Goal: Information Seeking & Learning: Find specific fact

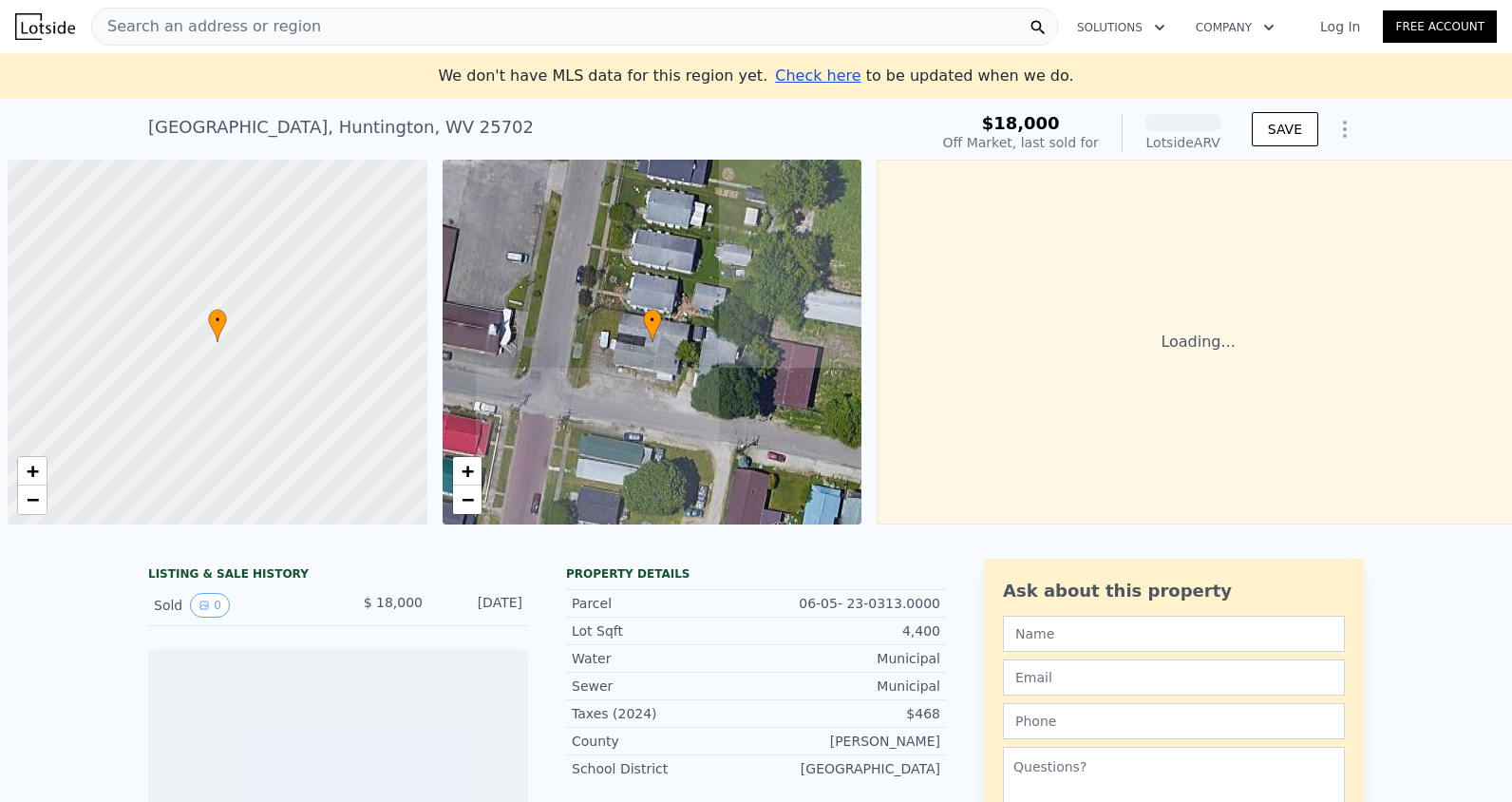
scroll to position [0, 8]
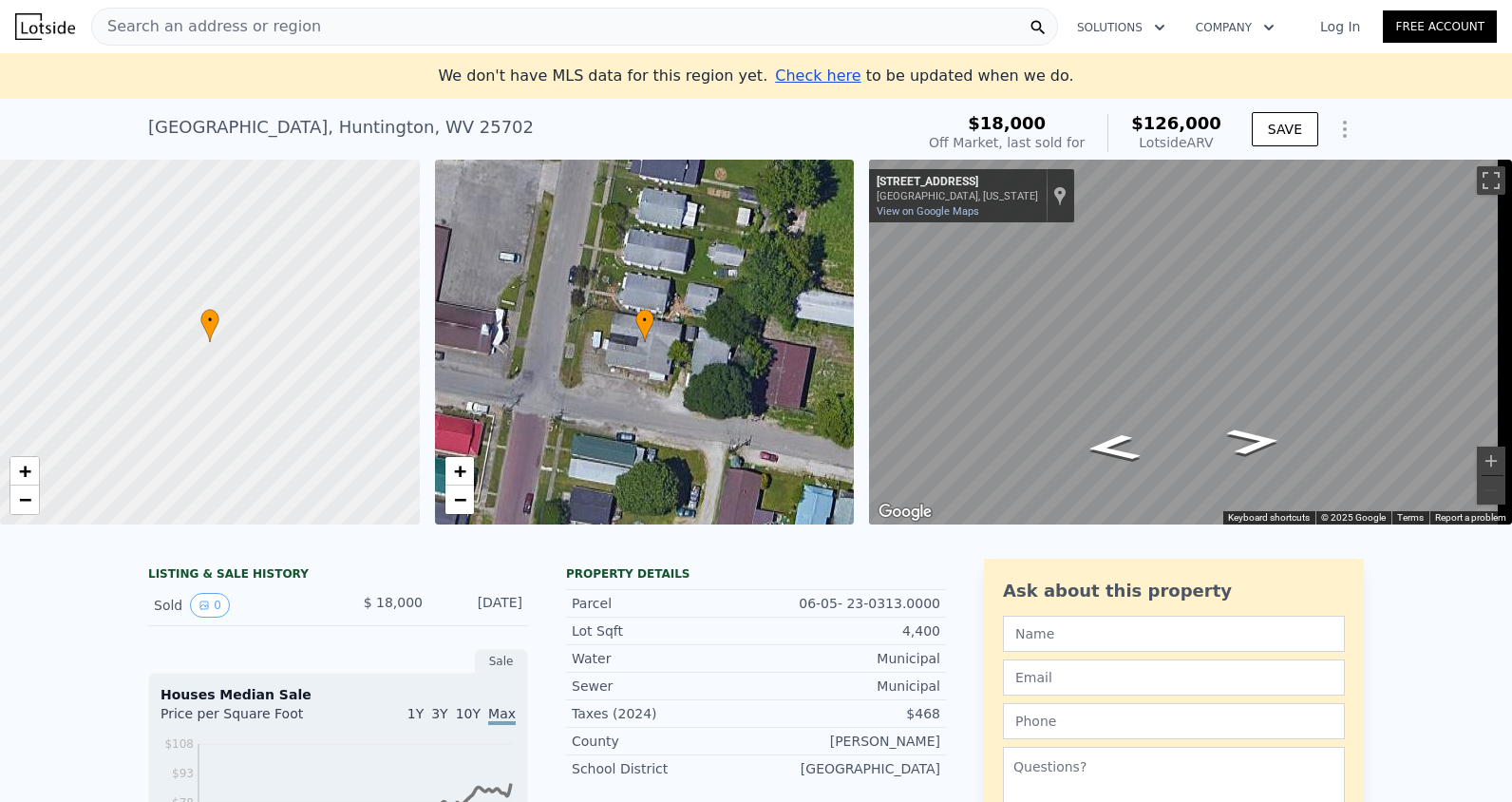
click at [454, 132] on div "9th Ave , Huntington , WV 25702 Sold Nov 2014 for $18k (~ARV $126k )" at bounding box center [526, 133] width 758 height 53
drag, startPoint x: 415, startPoint y: 114, endPoint x: 129, endPoint y: 131, distance: 286.5
click at [129, 131] on div "9th Ave , Huntington , WV 25702 Sold Nov 2014 for $18k (~ARV $126k ) $18,000 Of…" at bounding box center [756, 129] width 1512 height 61
drag, startPoint x: 129, startPoint y: 131, endPoint x: 417, endPoint y: 140, distance: 288.1
click at [417, 140] on div "9th Ave , Huntington , WV 25702 Sold Nov 2014 for $18k (~ARV $126k )" at bounding box center [526, 133] width 758 height 53
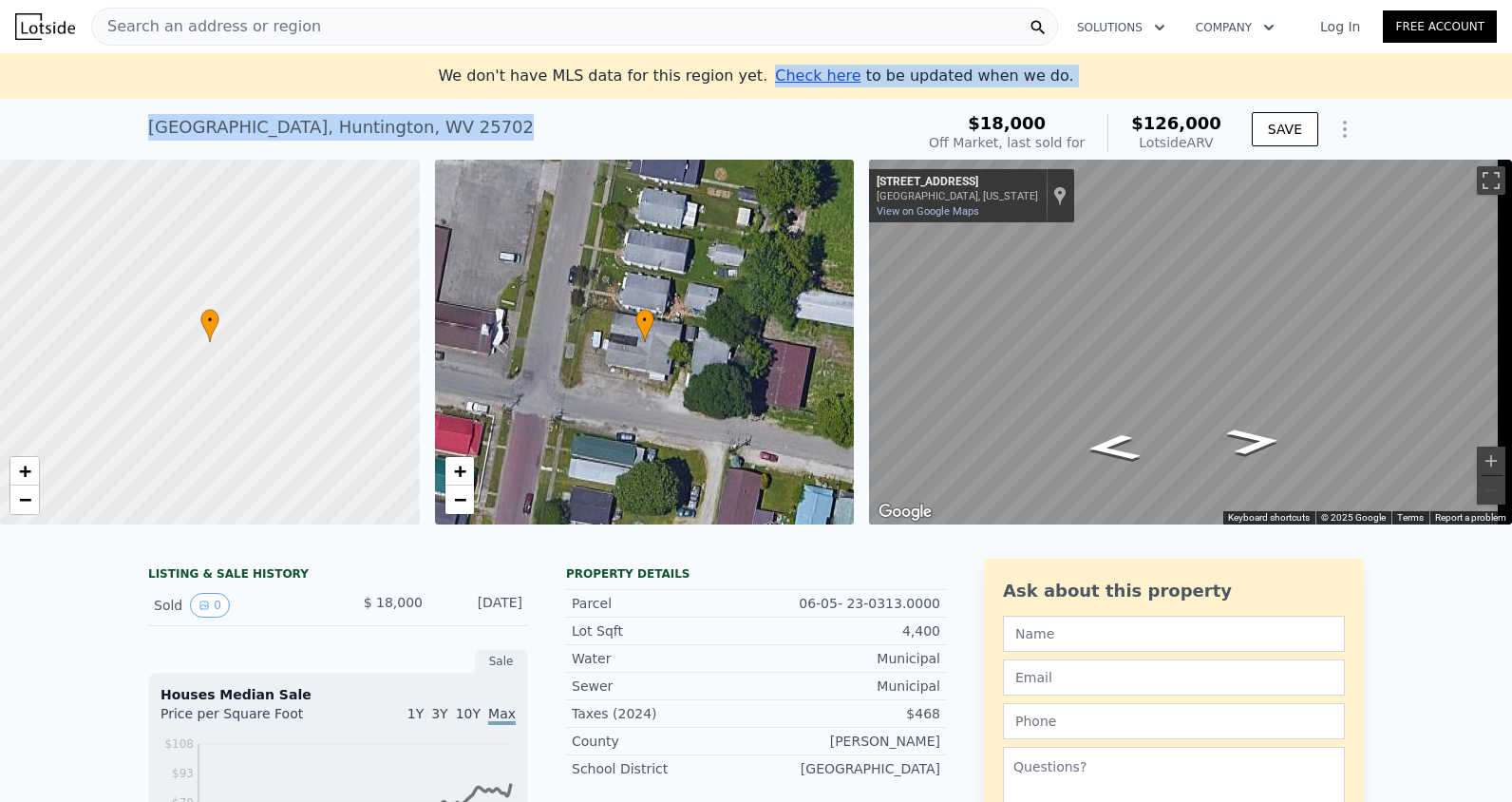
drag, startPoint x: 419, startPoint y: 136, endPoint x: 202, endPoint y: 89, distance: 222.0
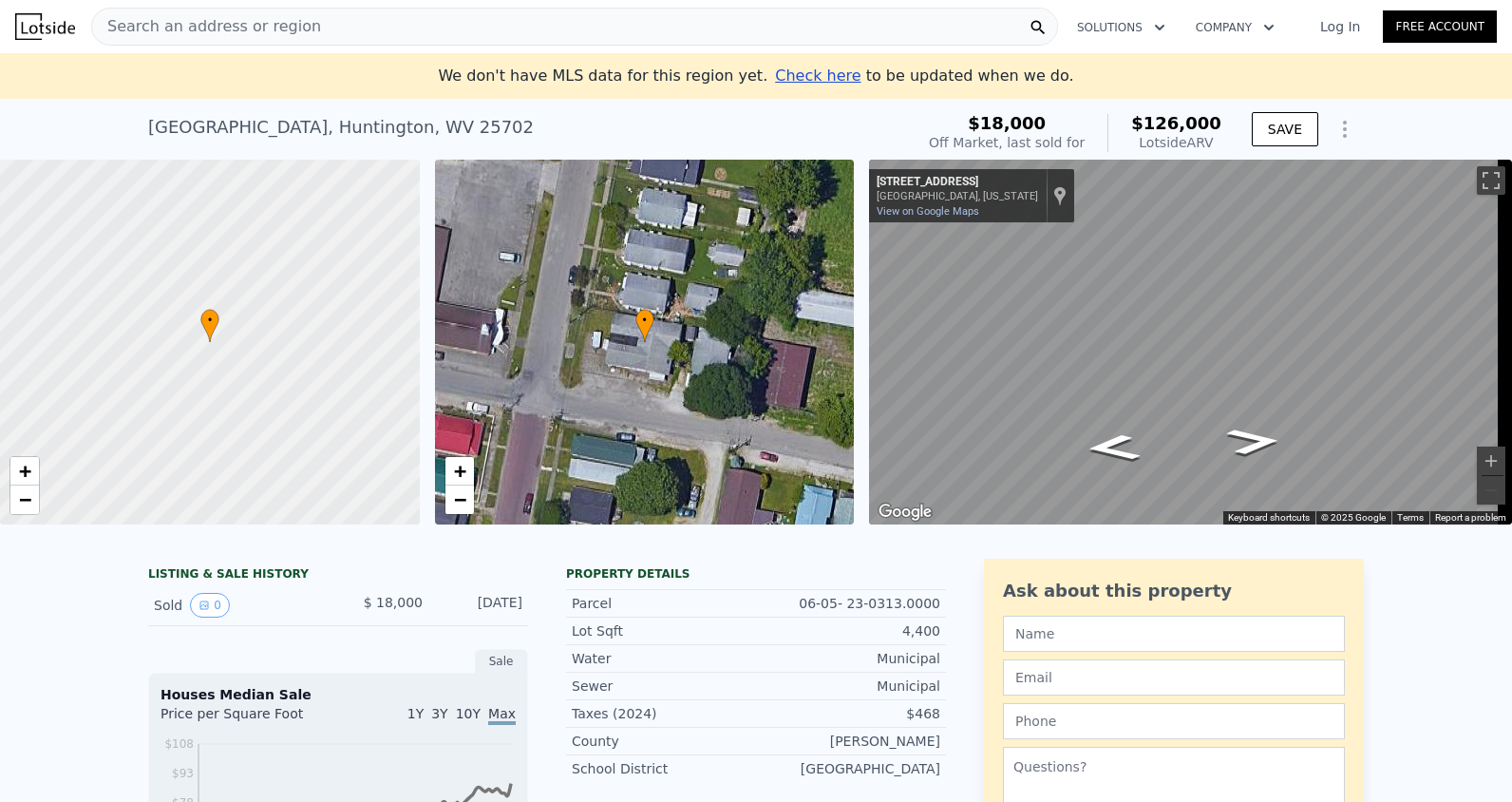
click at [326, 41] on div "Search an address or region" at bounding box center [574, 26] width 967 height 38
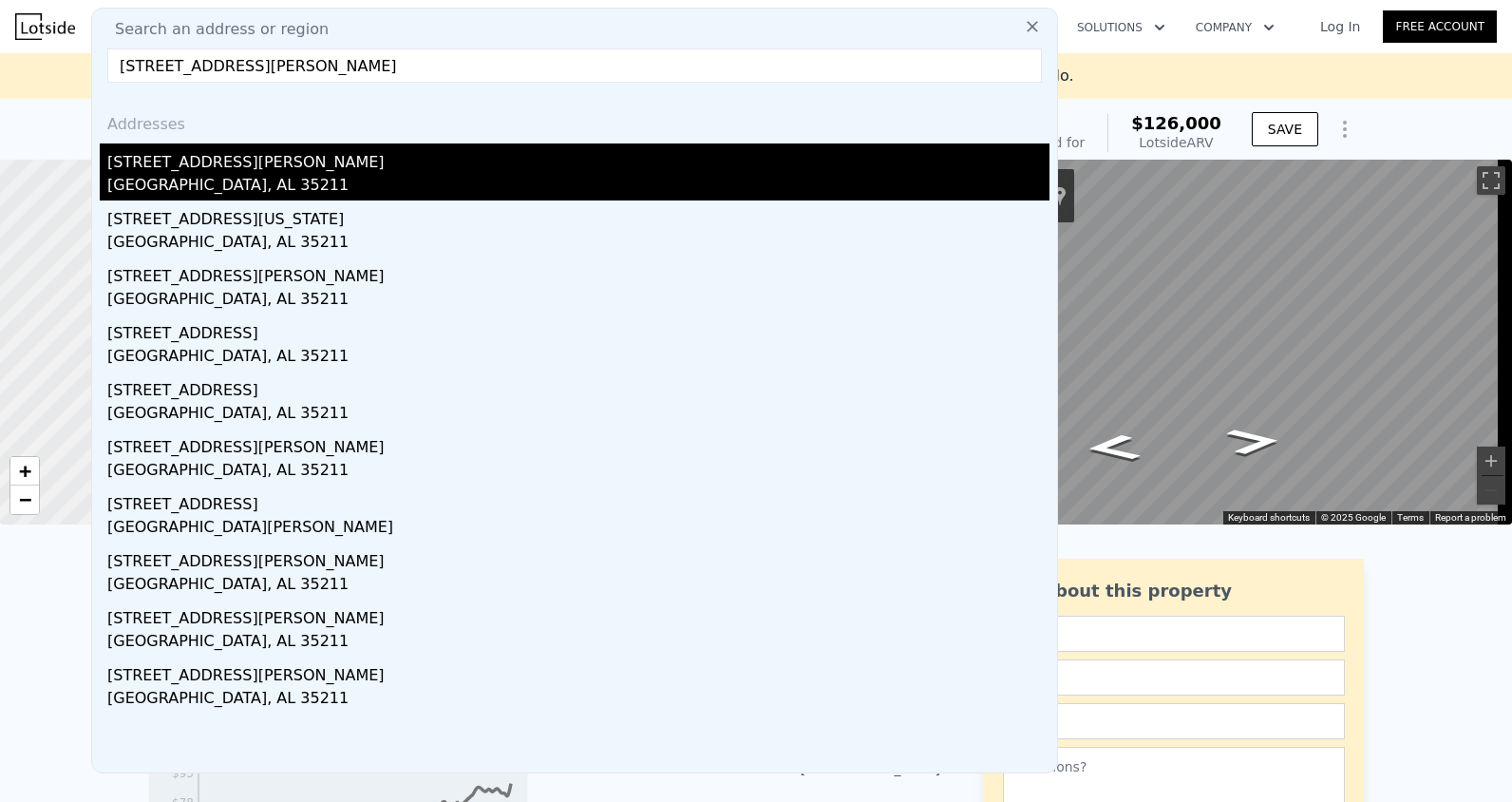
type input "1860 fulton ave SW birmingh"
click at [205, 156] on div "1860 Fulton Ave SW" at bounding box center [578, 158] width 942 height 30
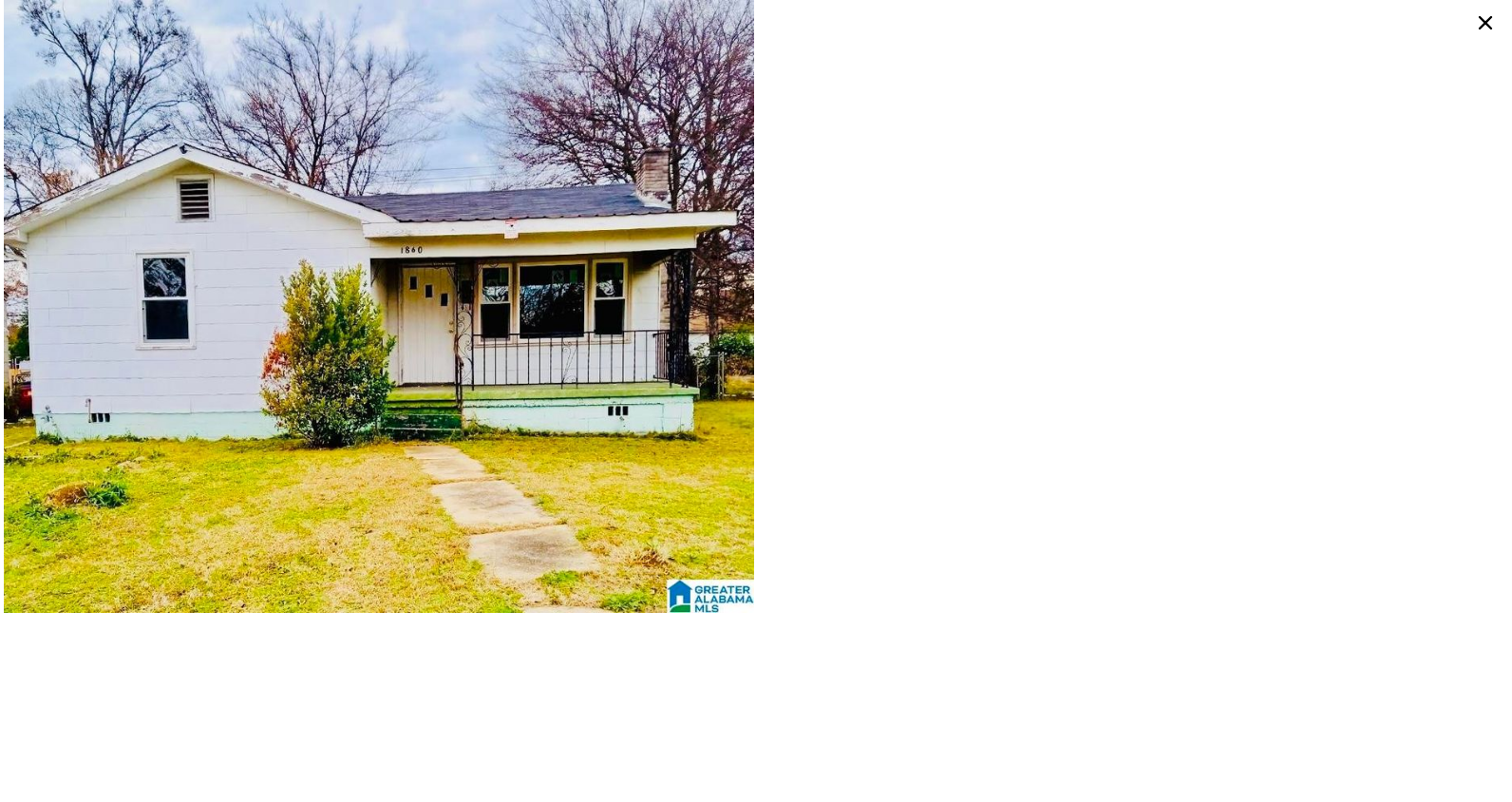
type input "2"
type input "2.5"
type input "1240"
type input "1843"
type input "2483"
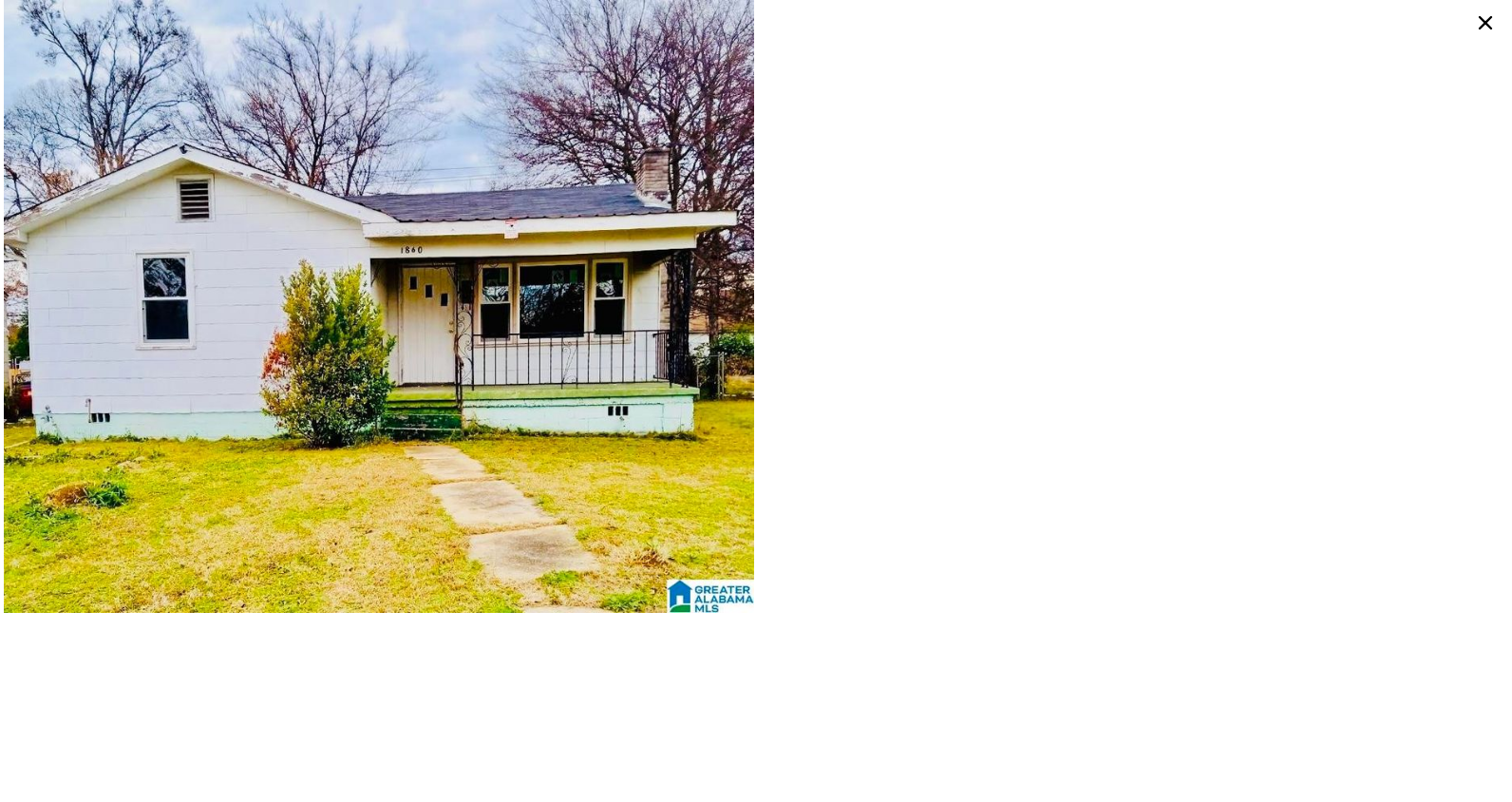
type input "7623"
type input "$ 126,000"
type input "$ 98,196"
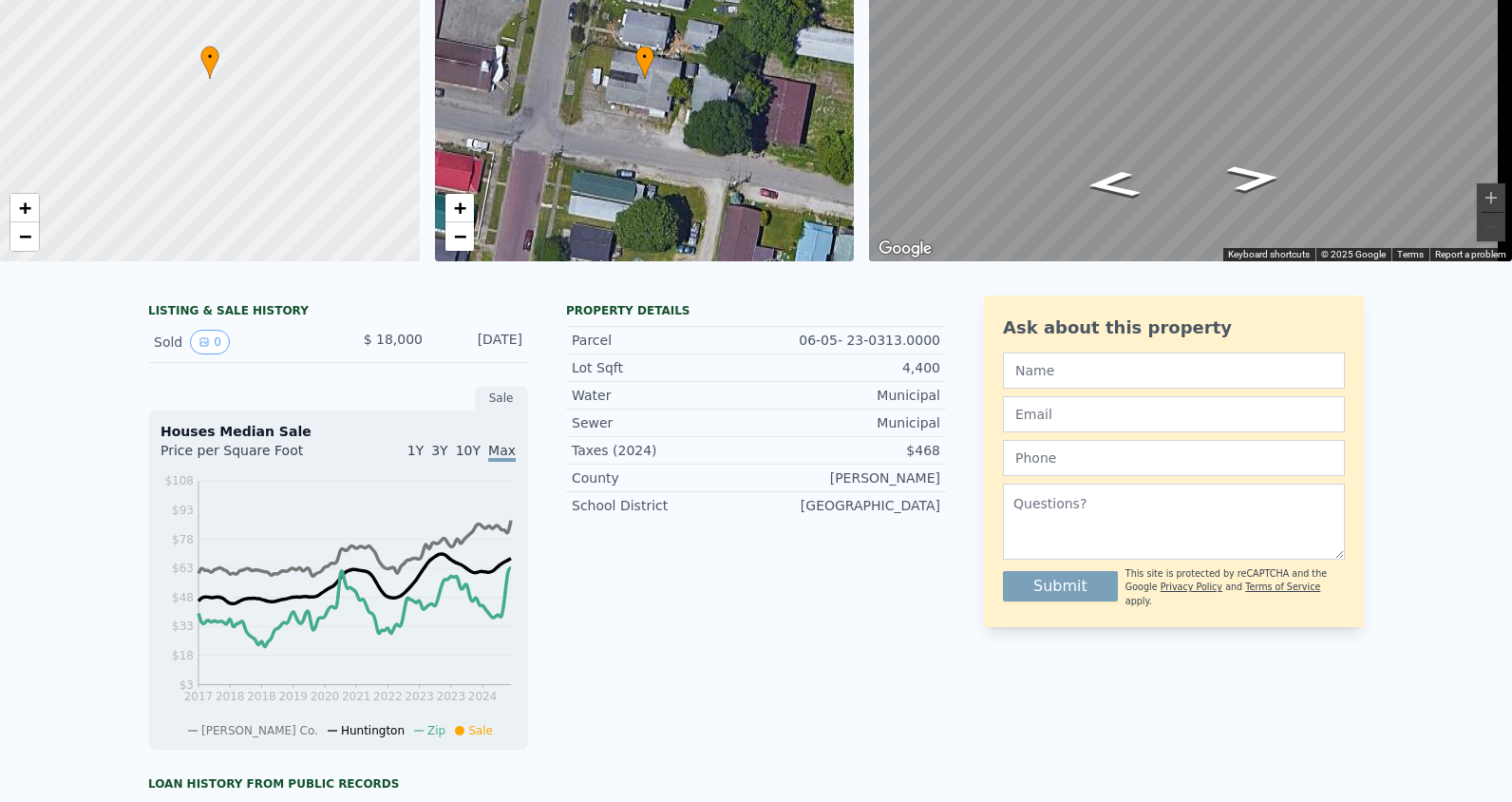
scroll to position [22, 0]
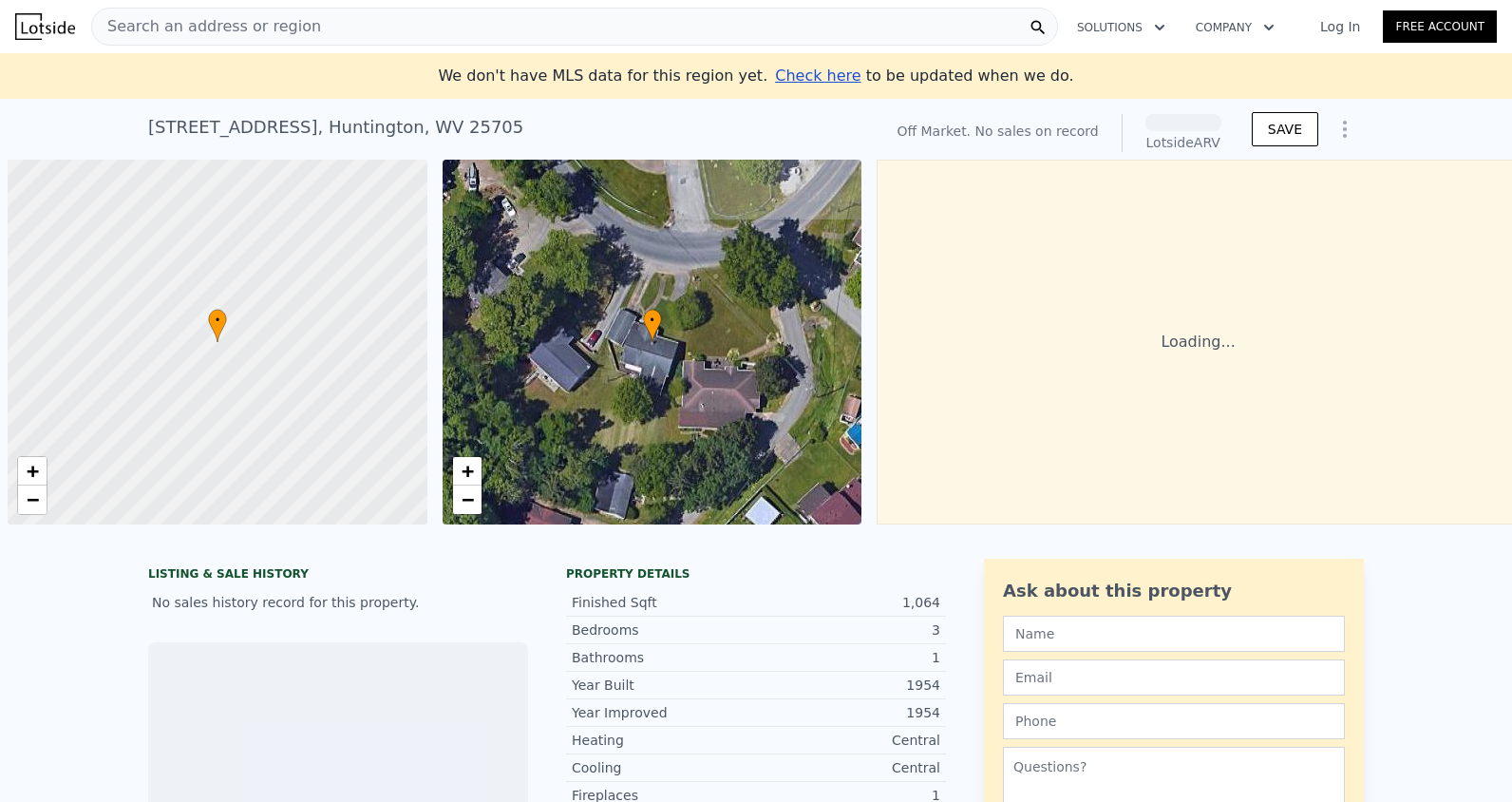
scroll to position [0, 8]
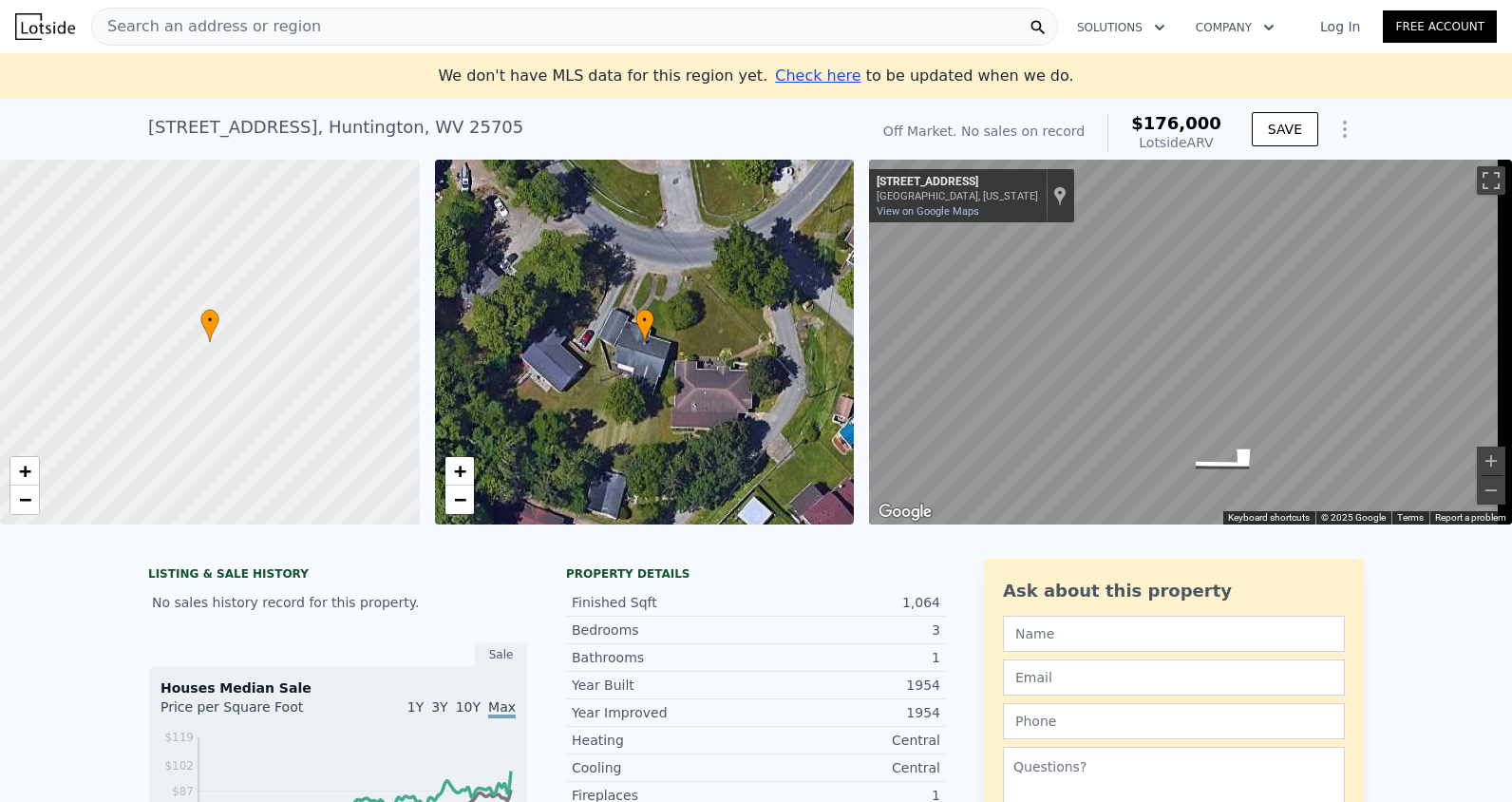
click at [1070, 131] on div "Off Market. No sales on record" at bounding box center [984, 130] width 201 height 19
click at [283, 26] on span "Search an address or region" at bounding box center [206, 26] width 229 height 22
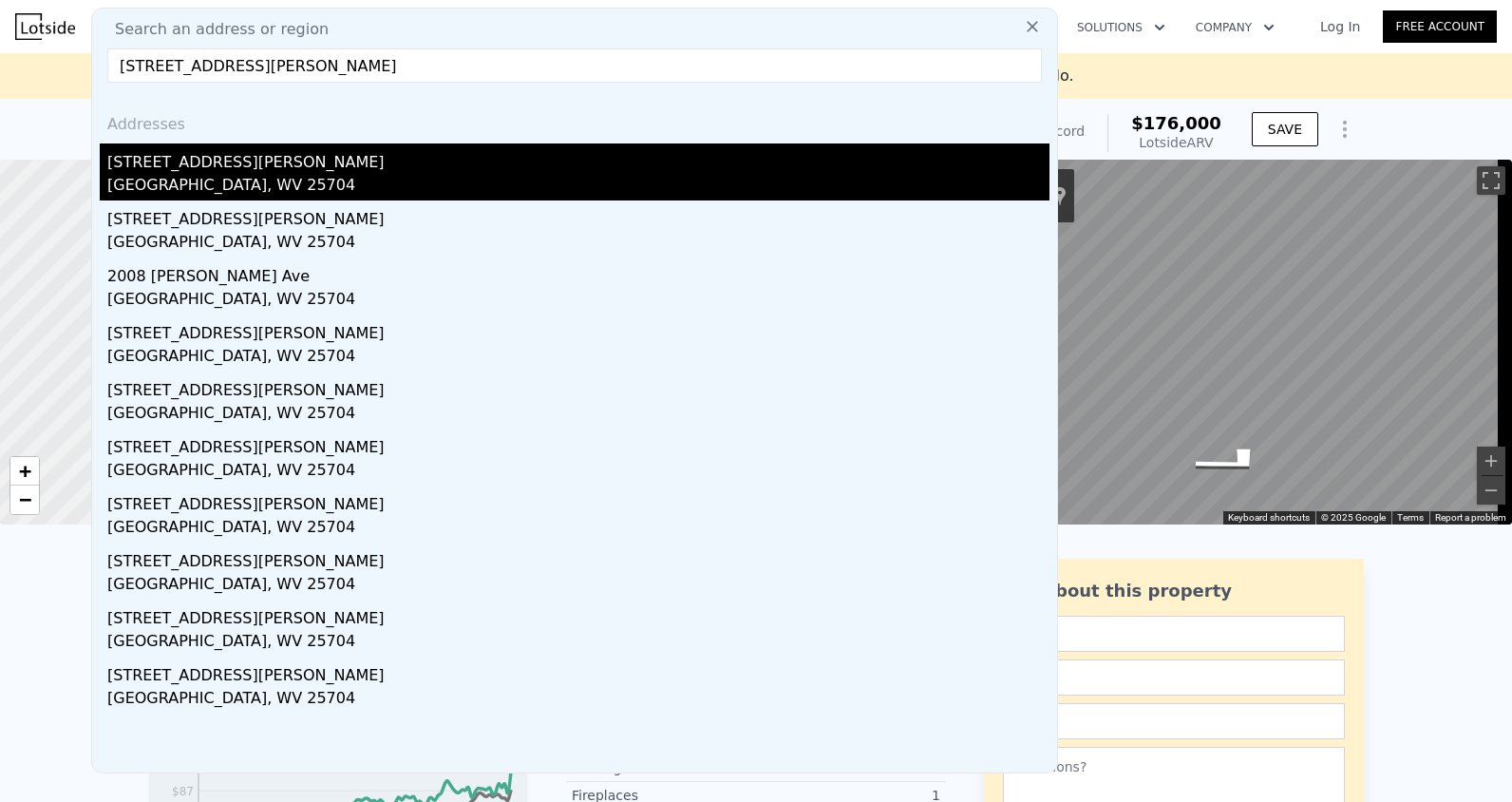
type input "1922 Adams Ave, Huntington, WV 25704"
click at [351, 185] on div "Huntington, WV 25704" at bounding box center [578, 187] width 942 height 26
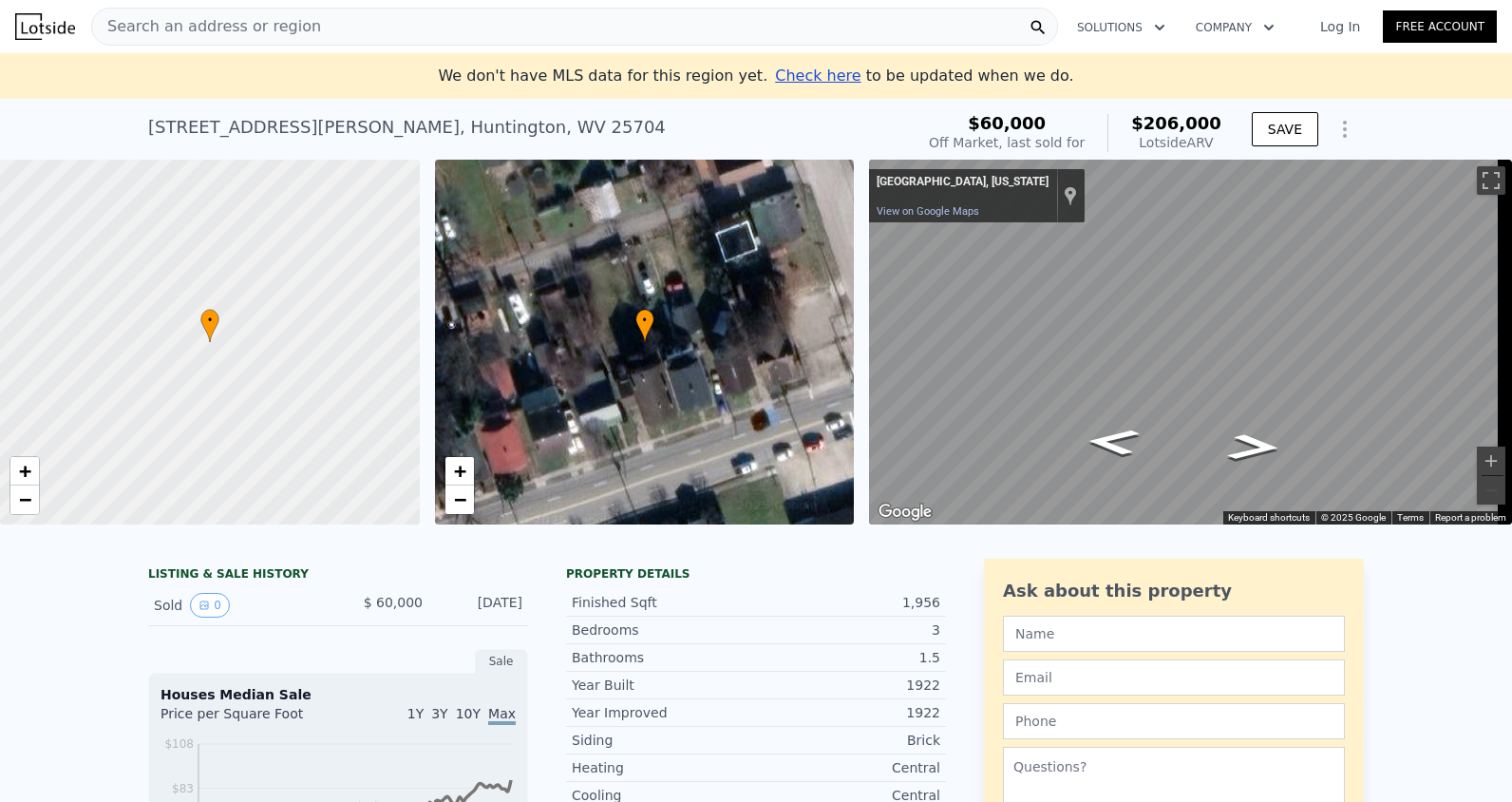
click at [208, 26] on span "Search an address or region" at bounding box center [206, 26] width 229 height 22
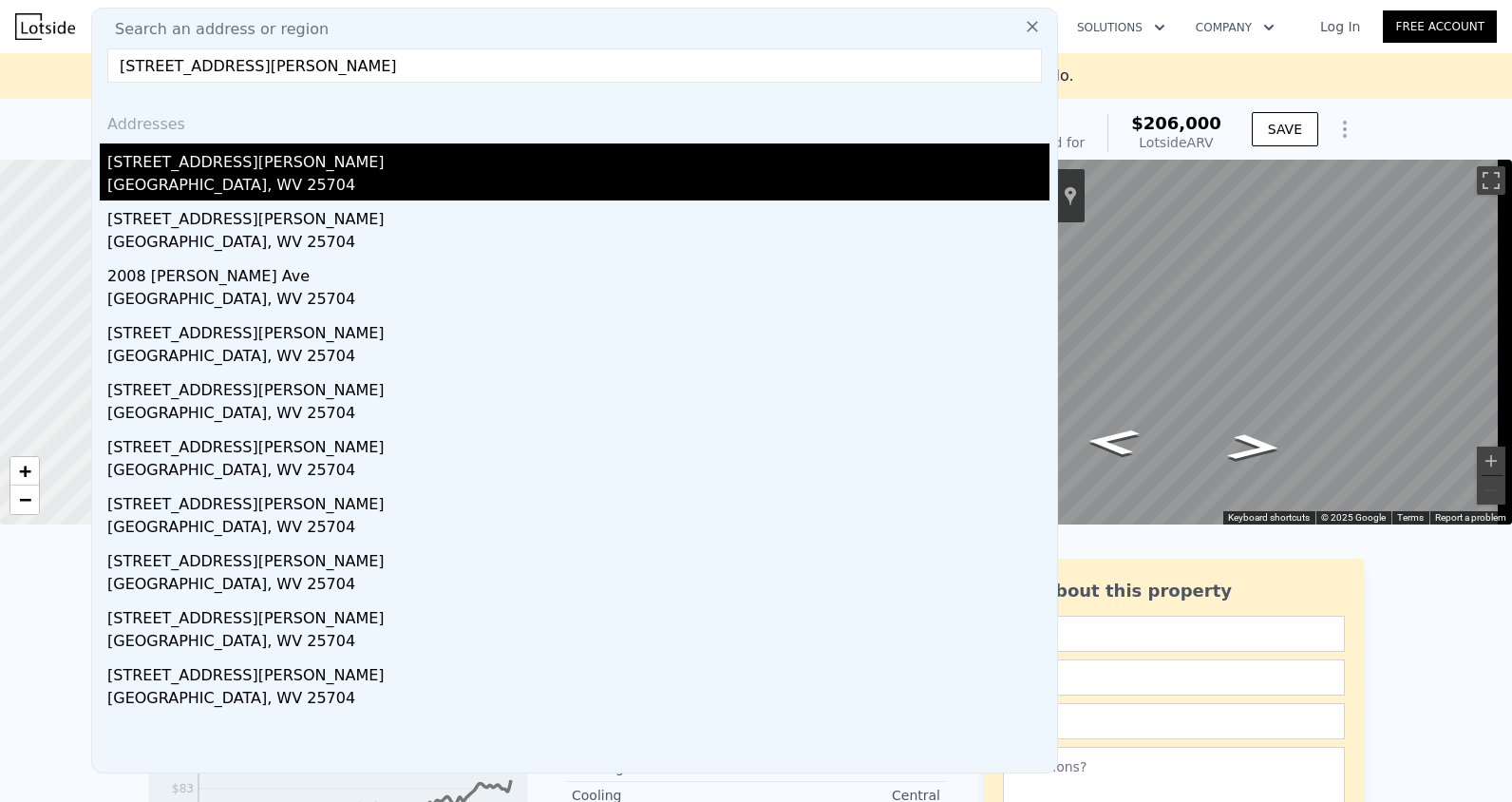
type input "[STREET_ADDRESS][PERSON_NAME]"
click at [262, 176] on div "[GEOGRAPHIC_DATA], WV 25704" at bounding box center [578, 187] width 942 height 26
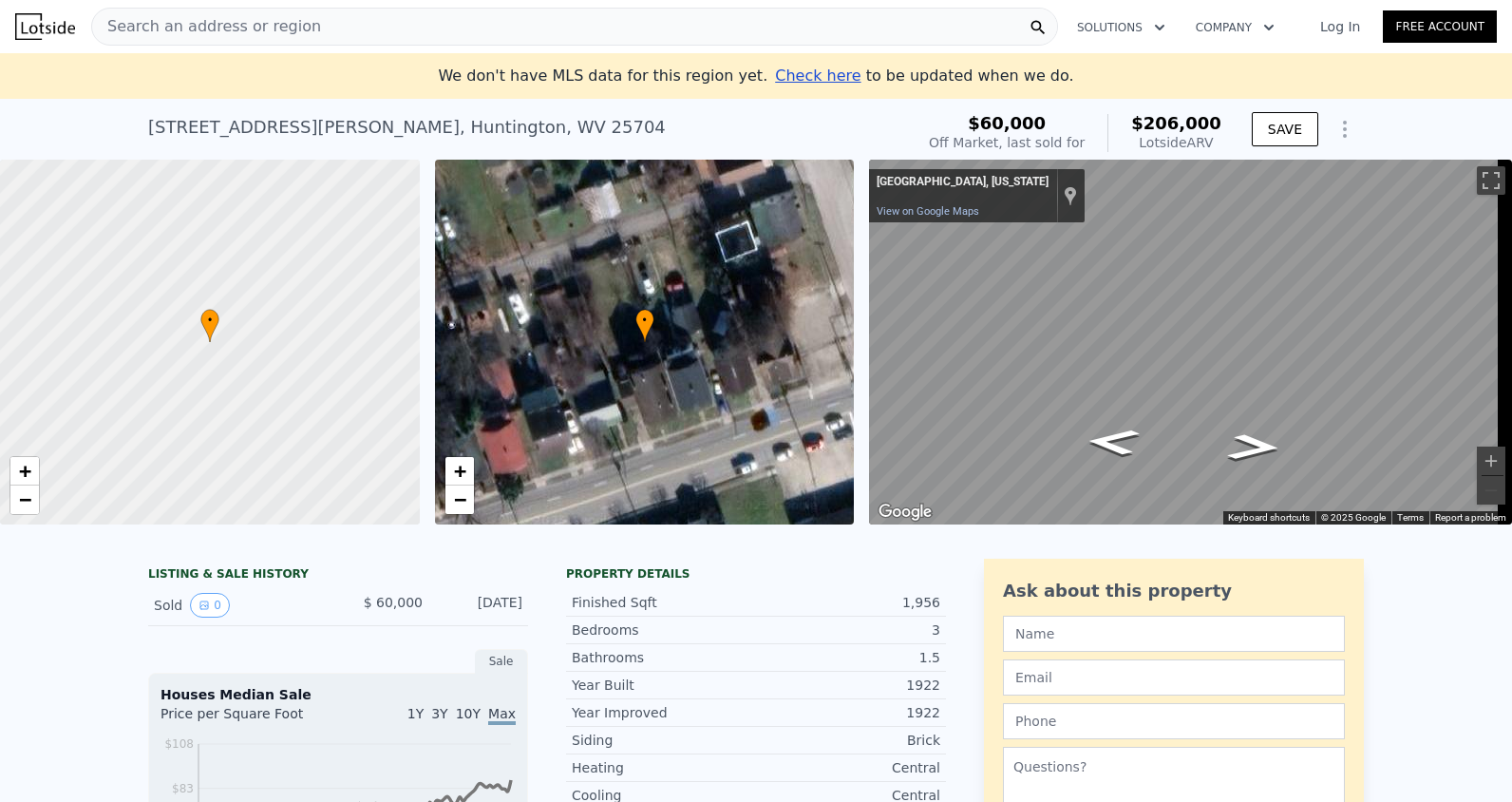
drag, startPoint x: 762, startPoint y: 154, endPoint x: 777, endPoint y: 147, distance: 16.6
click at [775, 148] on div "1922 Adams Ave , Huntington , WV 25704 Sold Mar 2025 for $60k (~ARV $206k )" at bounding box center [526, 133] width 758 height 53
drag, startPoint x: 158, startPoint y: 35, endPoint x: 130, endPoint y: 4, distance: 41.8
click at [149, 22] on span "Search an address or region" at bounding box center [206, 26] width 229 height 22
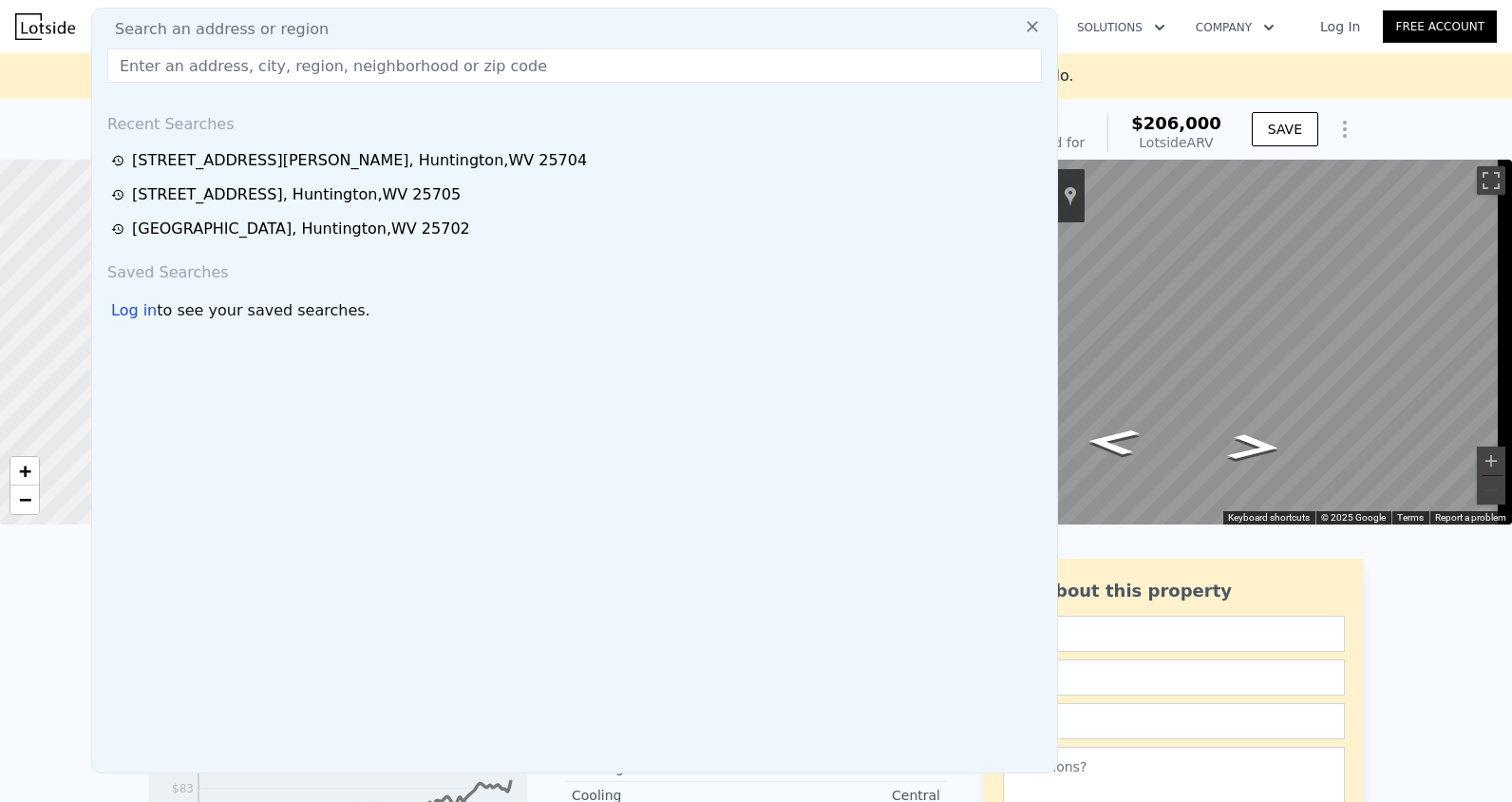
click at [132, 4] on nav "Search an address or region Search an address or region Recent Searches 1922 Ad…" at bounding box center [756, 26] width 1512 height 53
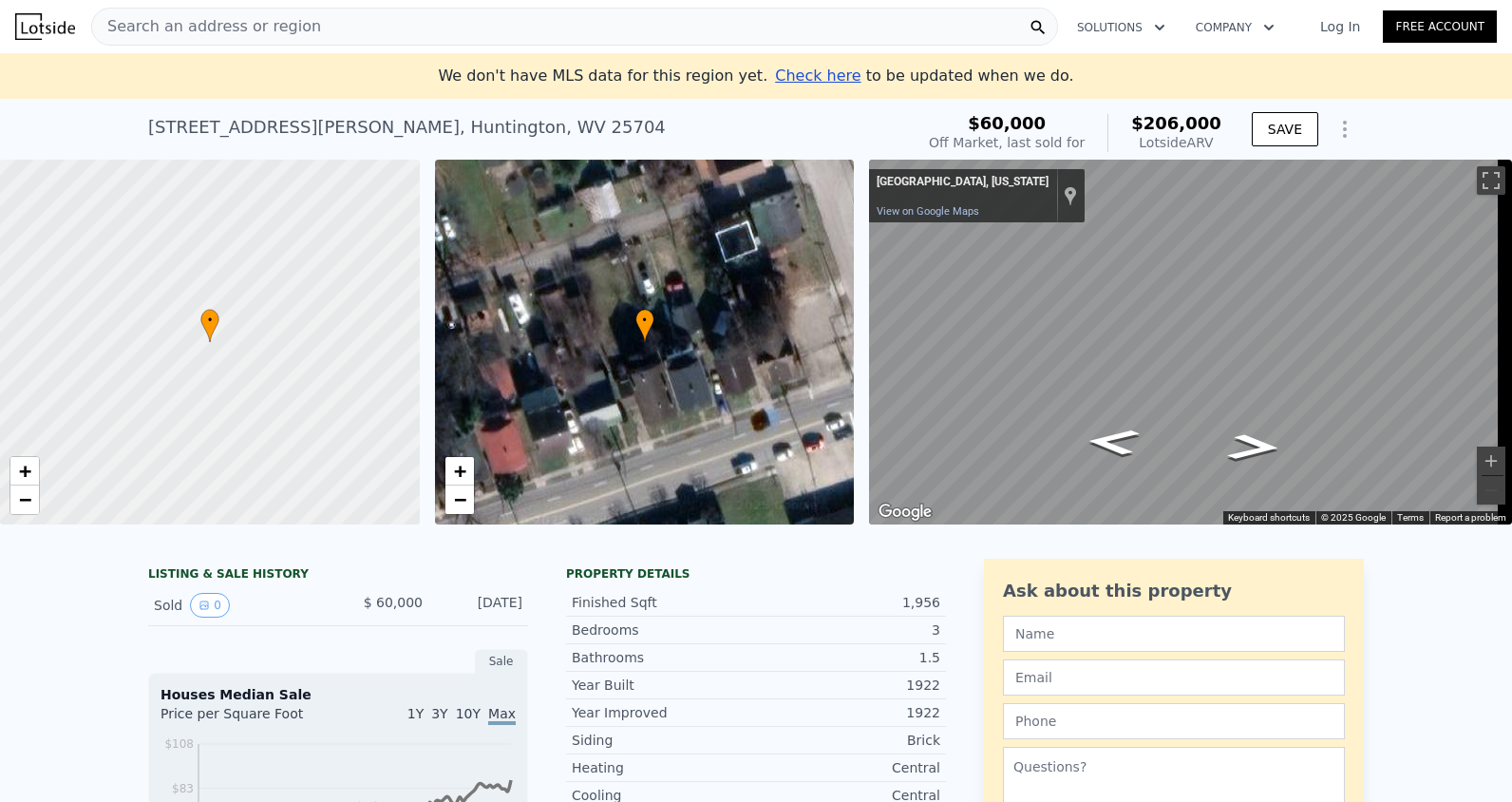
click at [132, 17] on span "Search an address or region" at bounding box center [206, 26] width 229 height 22
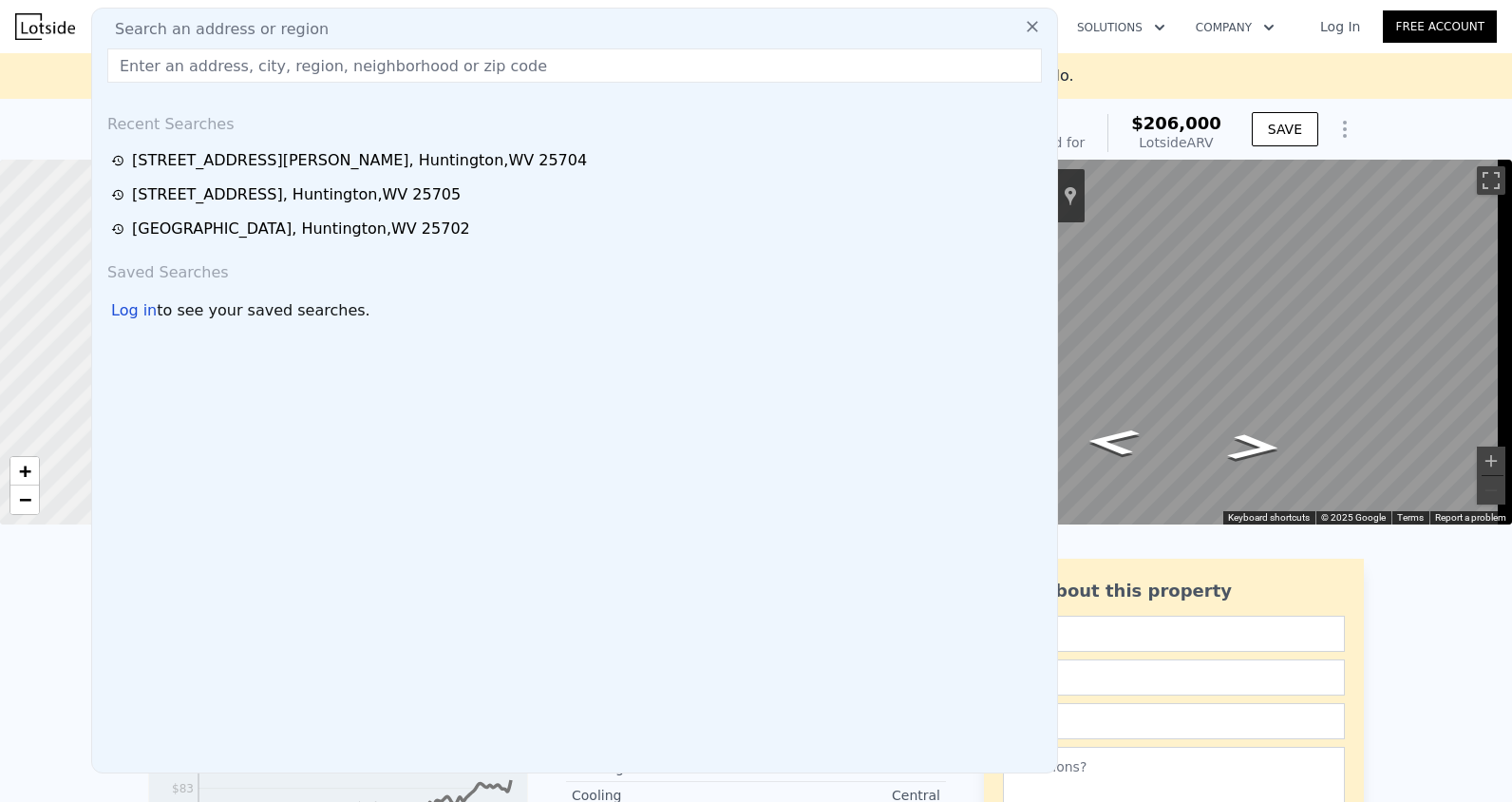
click at [153, 67] on input "text" at bounding box center [575, 66] width 935 height 34
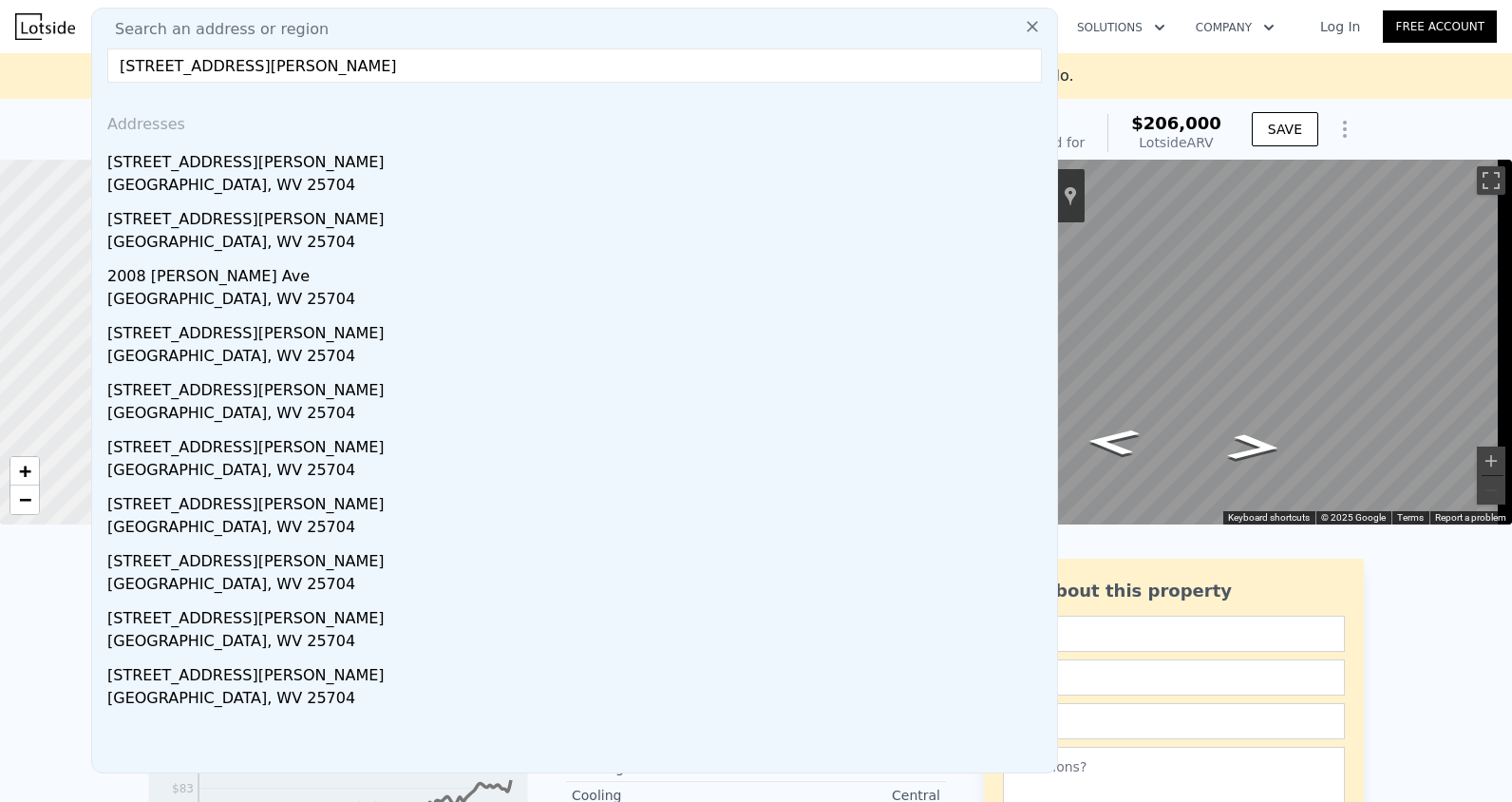
type input "1922 Adams Ave, Huntington, WV 25704"
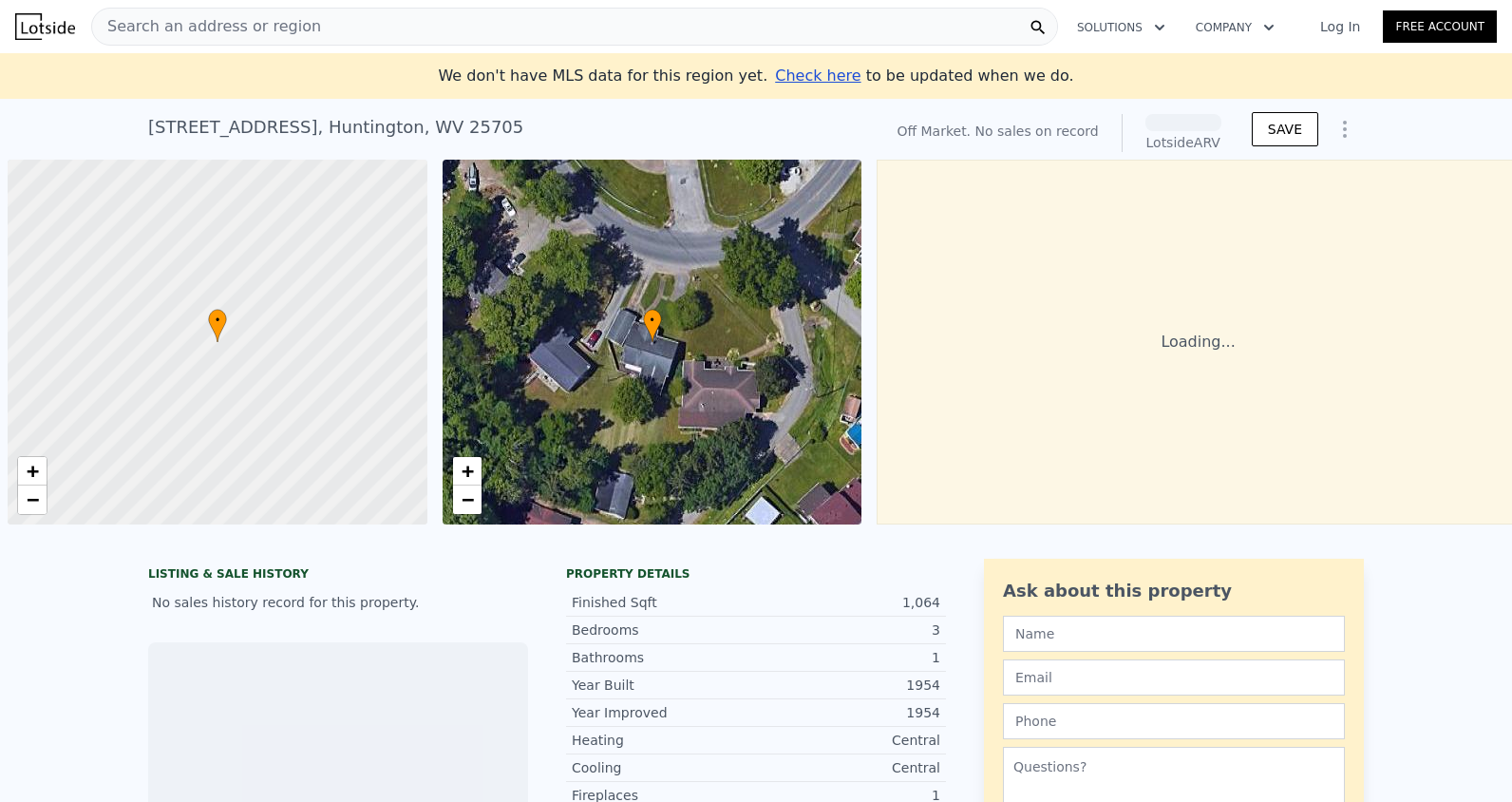
scroll to position [0, 8]
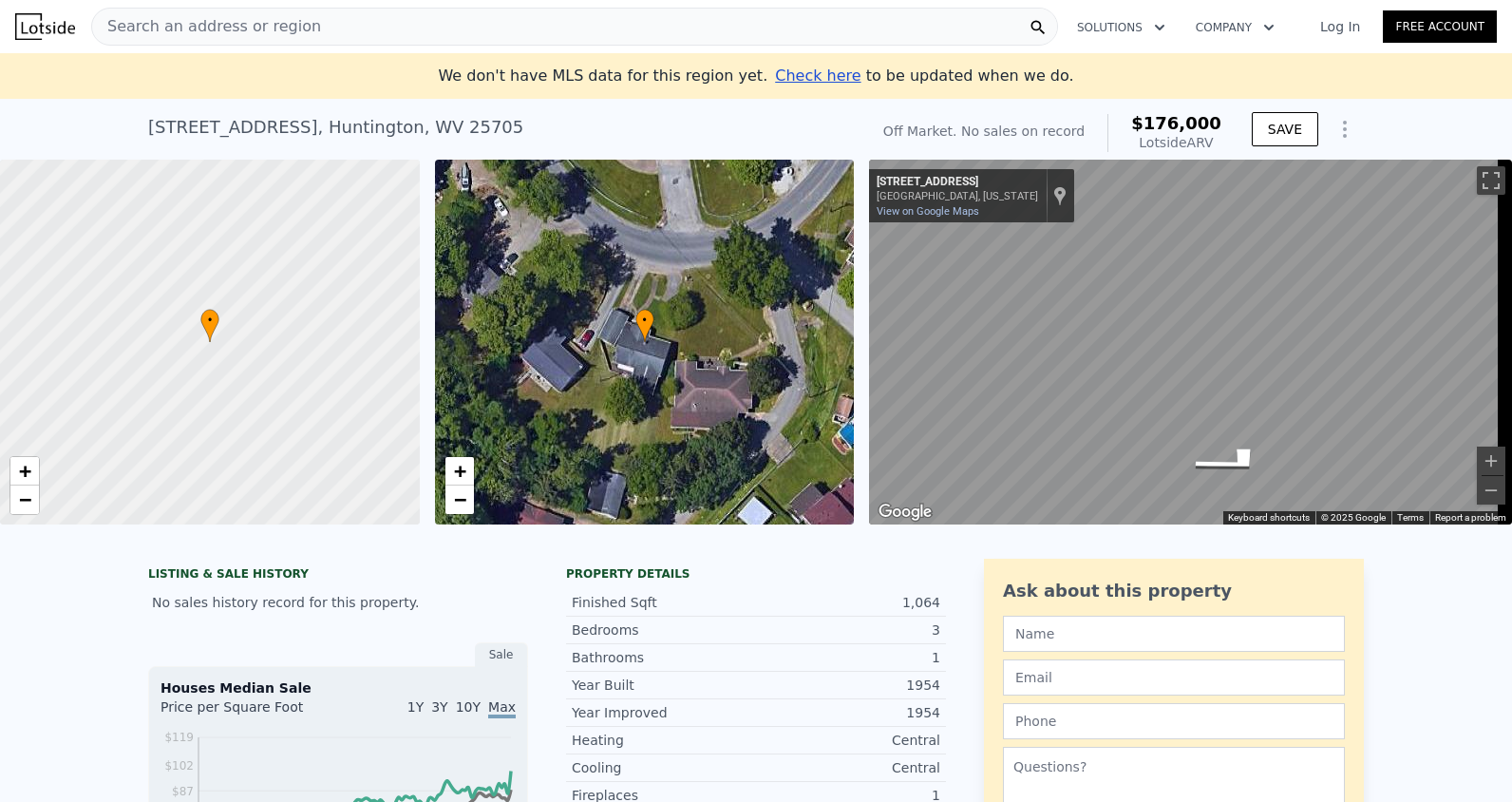
click at [192, 24] on span "Search an address or region" at bounding box center [206, 26] width 229 height 22
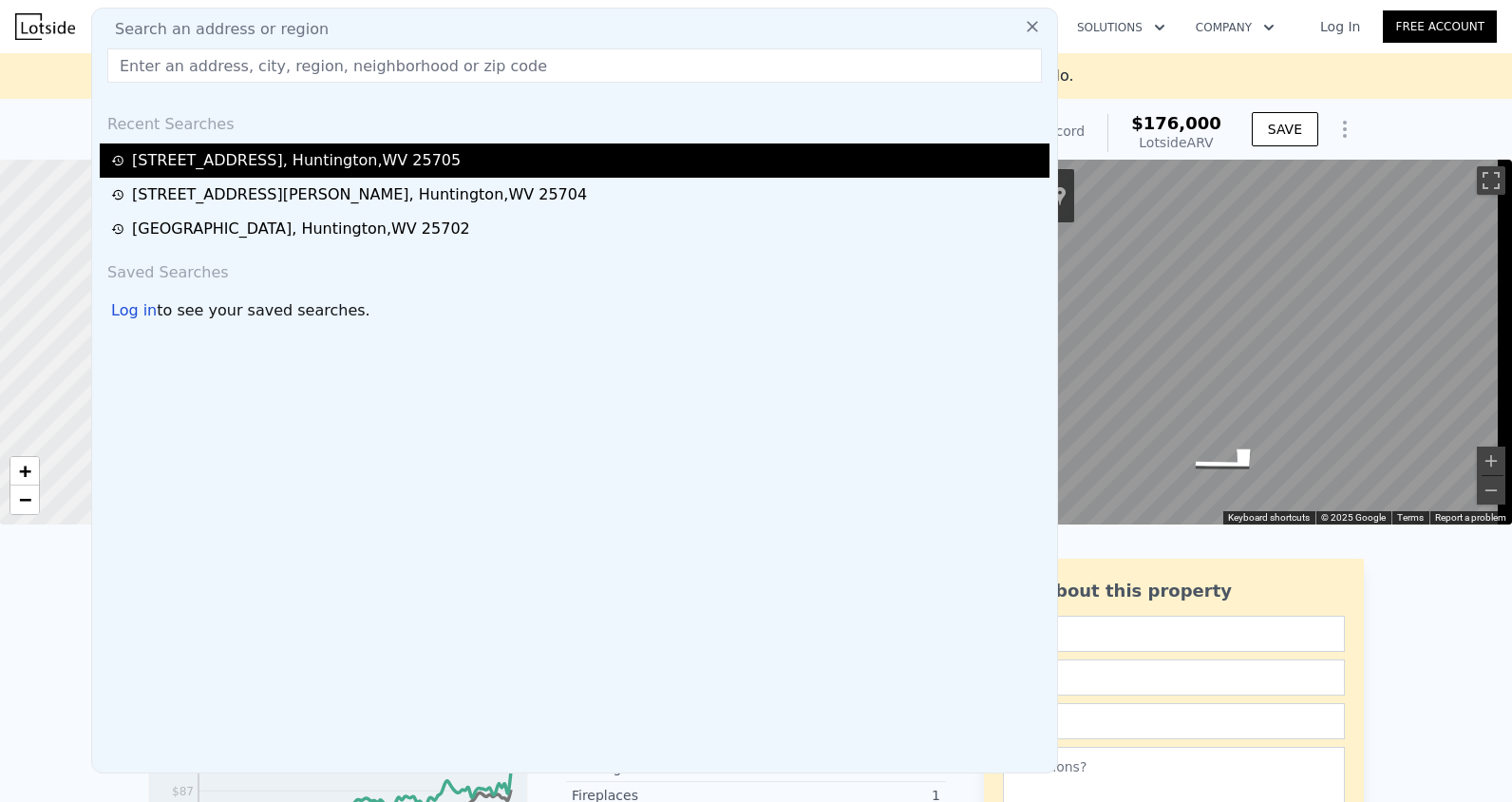
click at [183, 152] on div "929 Norway Ave , Huntington , WV 25705" at bounding box center [296, 159] width 329 height 22
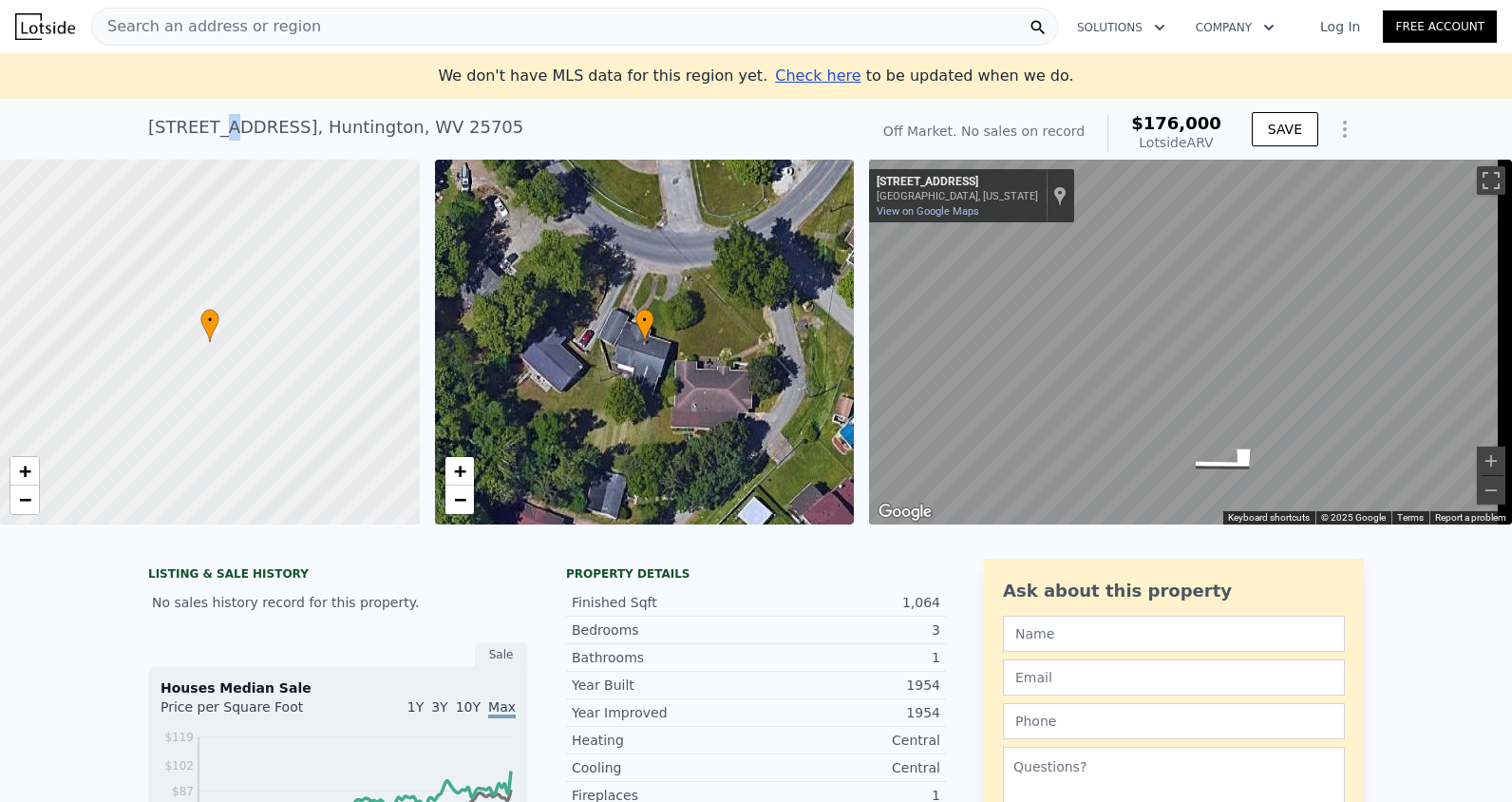
click at [224, 133] on div "929 Norway Ave , Huntington , WV 25705" at bounding box center [335, 127] width 376 height 26
click at [224, 134] on div "929 Norway Ave , Huntington , WV 25705" at bounding box center [335, 127] width 376 height 26
click at [632, 348] on div "• + −" at bounding box center [645, 341] width 420 height 365
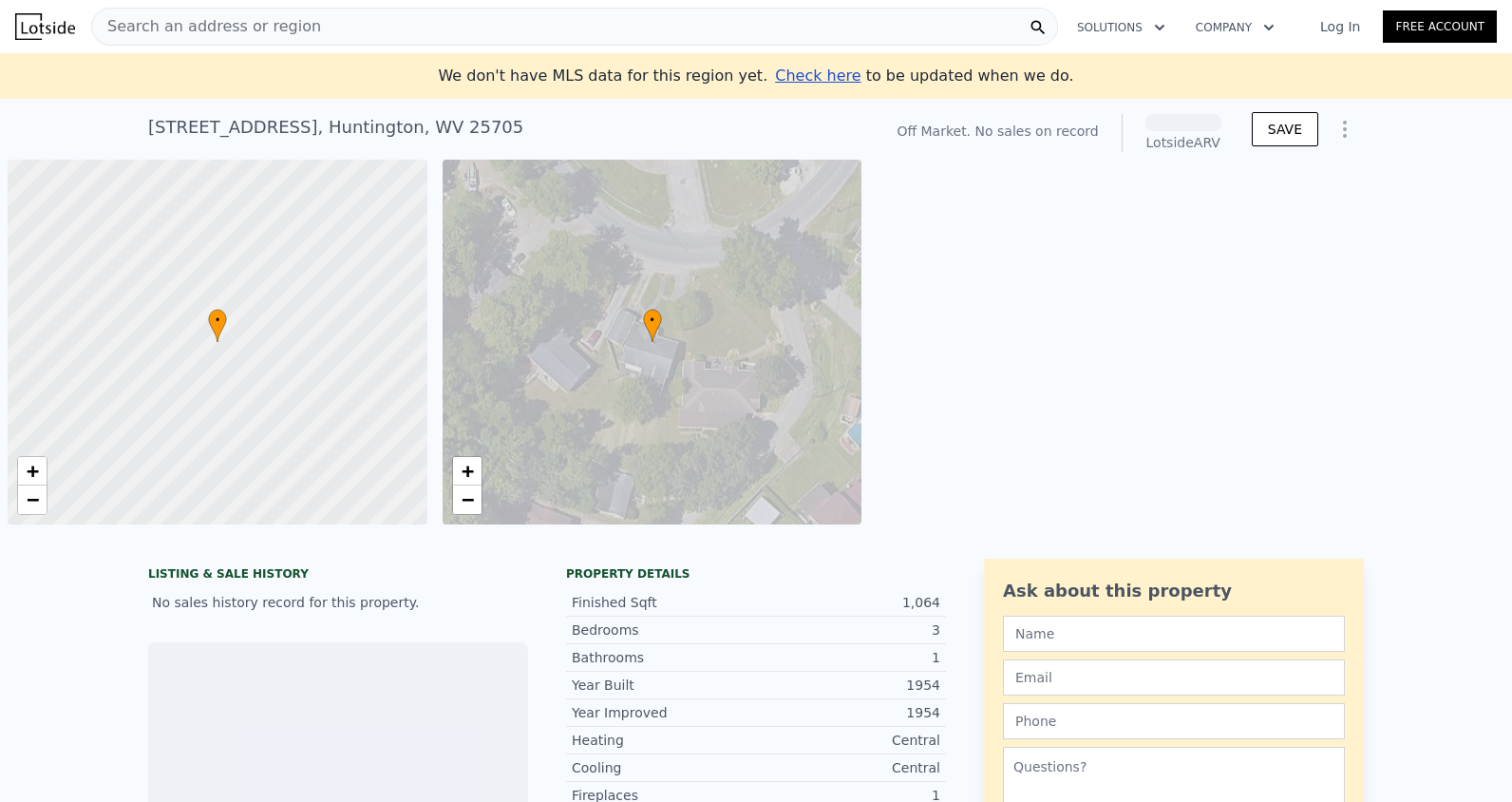
scroll to position [0, 8]
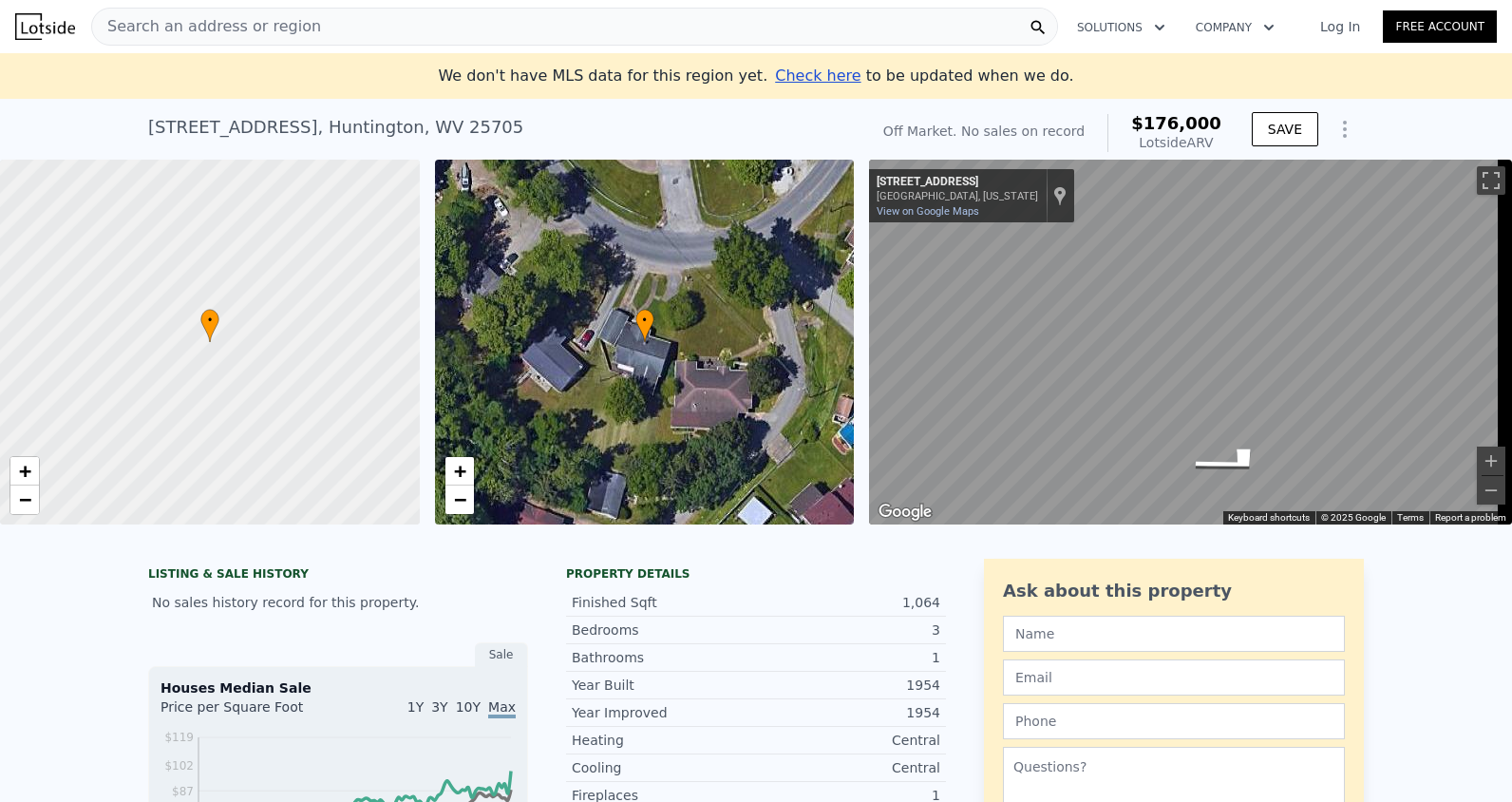
click at [636, 348] on div "• + −" at bounding box center [645, 341] width 420 height 365
click at [1480, 459] on button "Zoom in" at bounding box center [1490, 460] width 28 height 28
click at [1479, 465] on button "Zoom in" at bounding box center [1490, 460] width 28 height 28
